Goal: Use online tool/utility: Utilize a website feature to perform a specific function

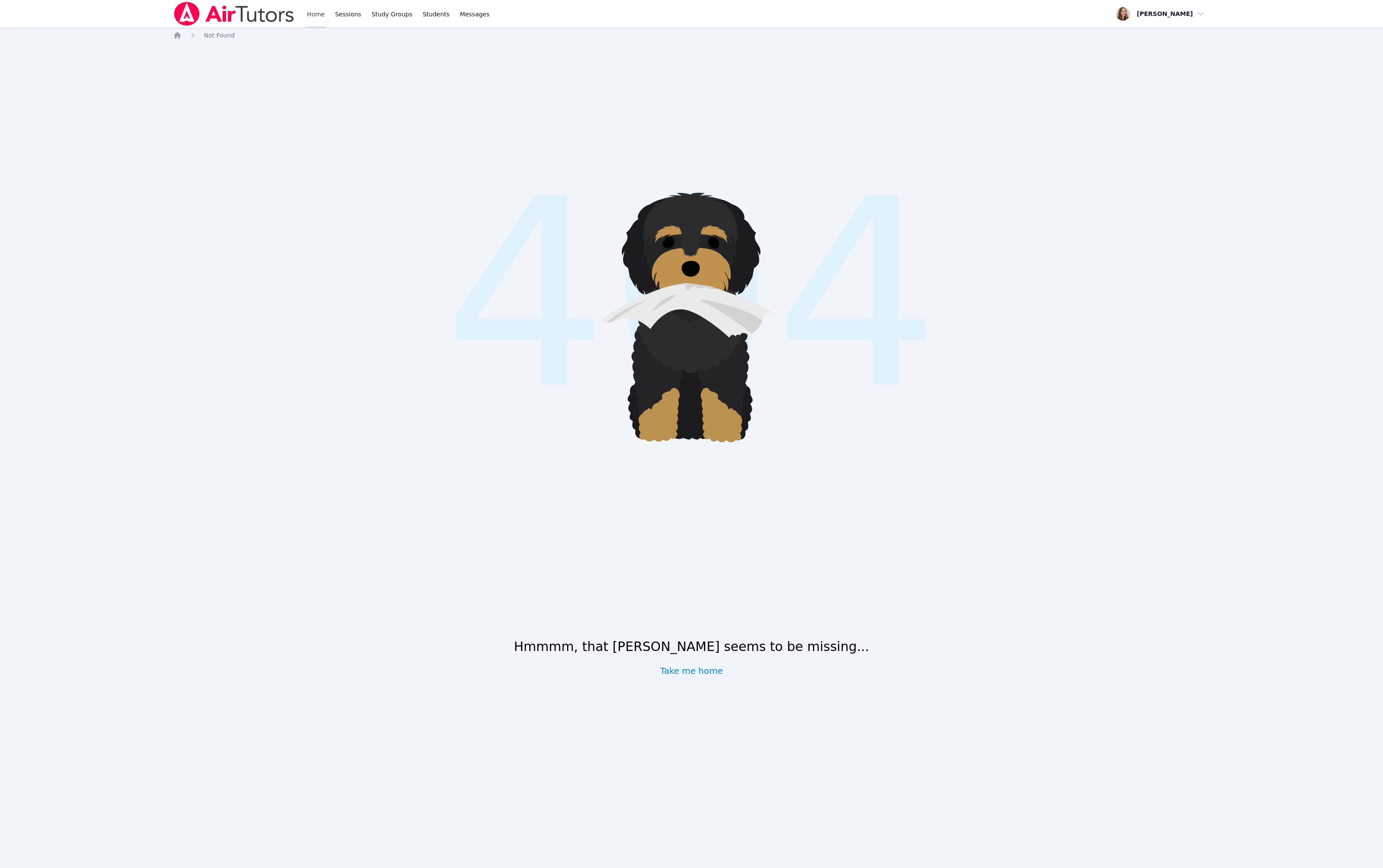
click at [326, 20] on link "Home" at bounding box center [316, 14] width 21 height 28
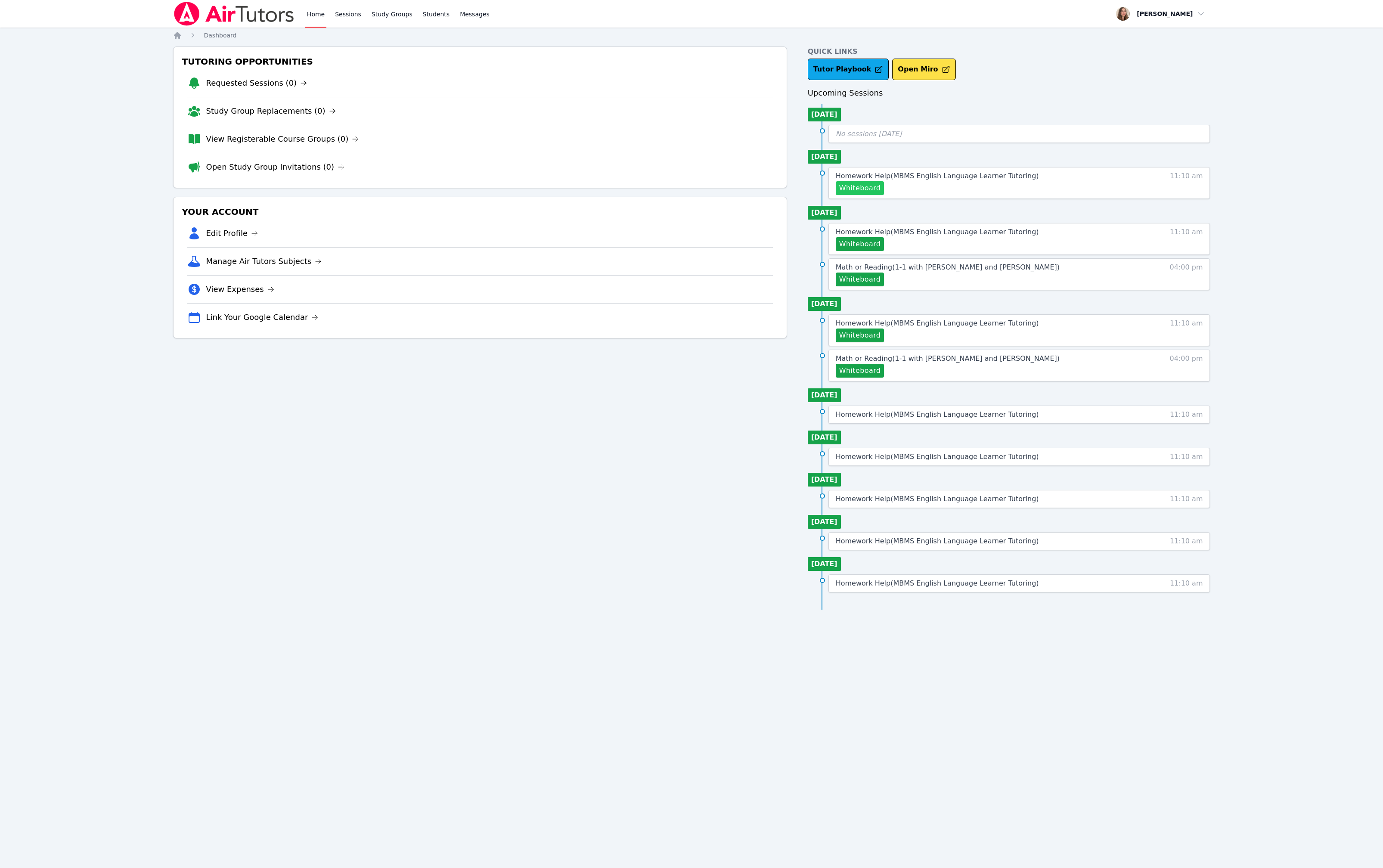
click at [861, 195] on button "Whiteboard" at bounding box center [860, 188] width 49 height 14
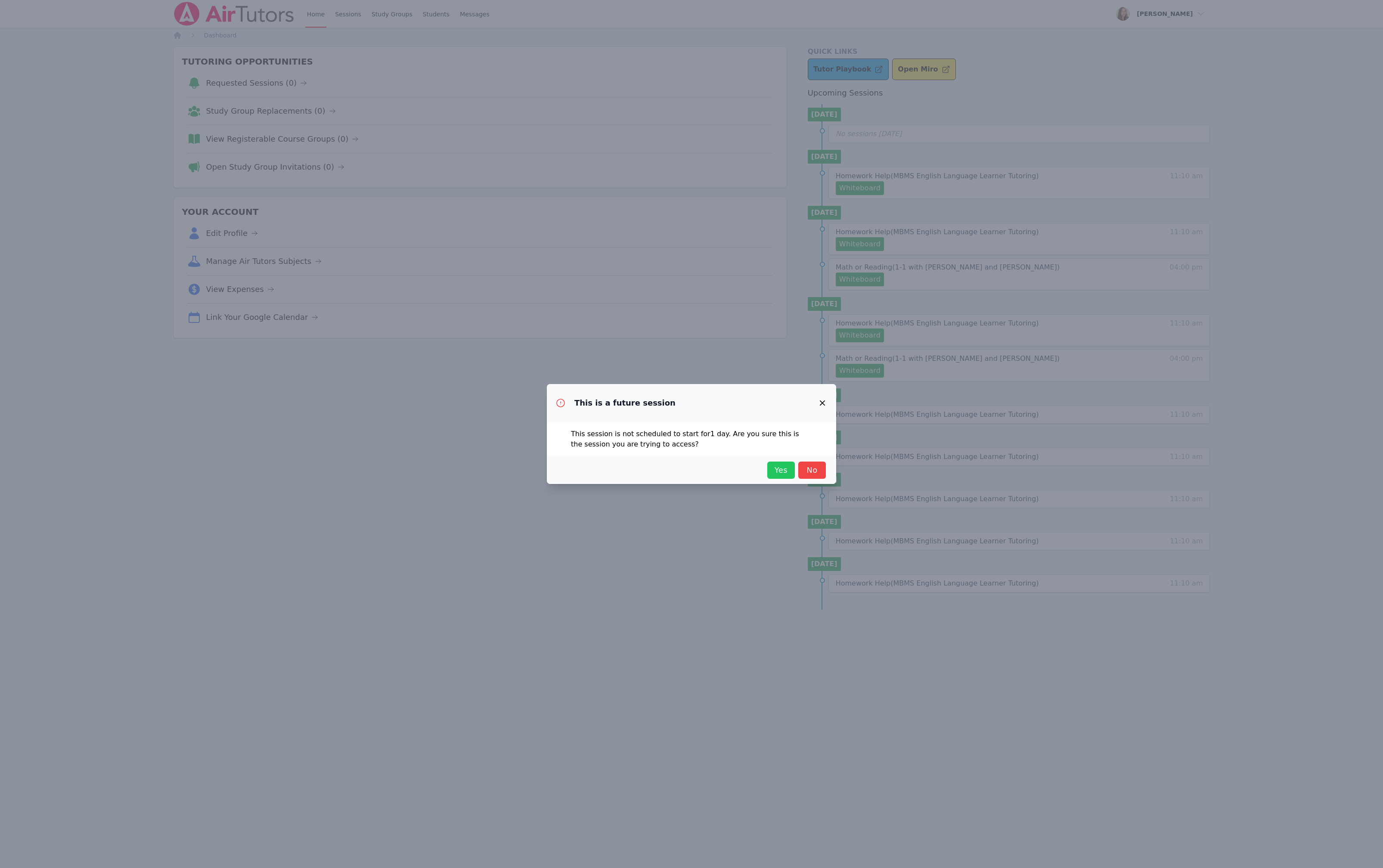
click at [790, 476] on span "Yes" at bounding box center [781, 470] width 19 height 12
